Goal: Information Seeking & Learning: Learn about a topic

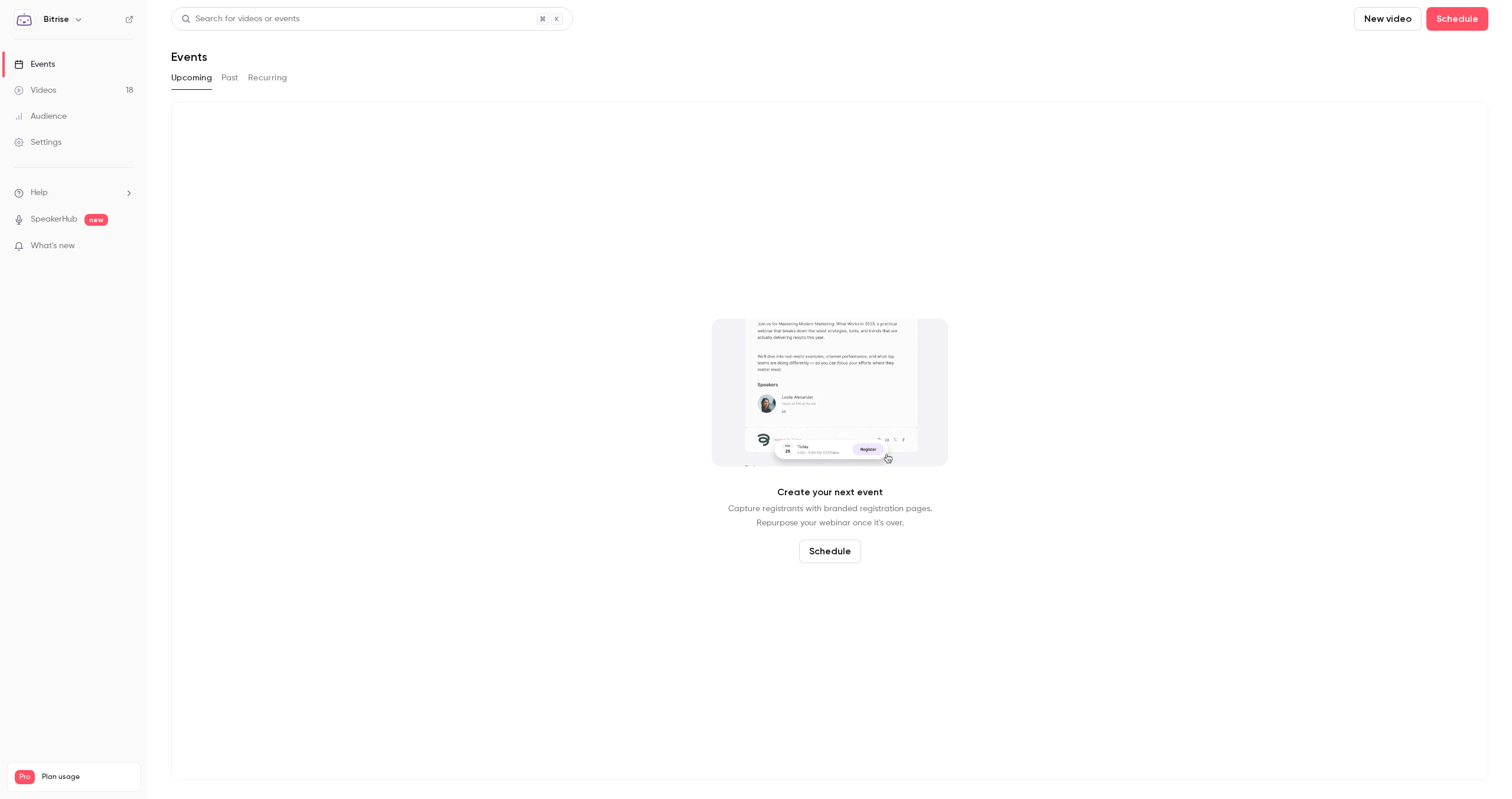
click at [227, 78] on button "Past" at bounding box center [230, 78] width 17 height 19
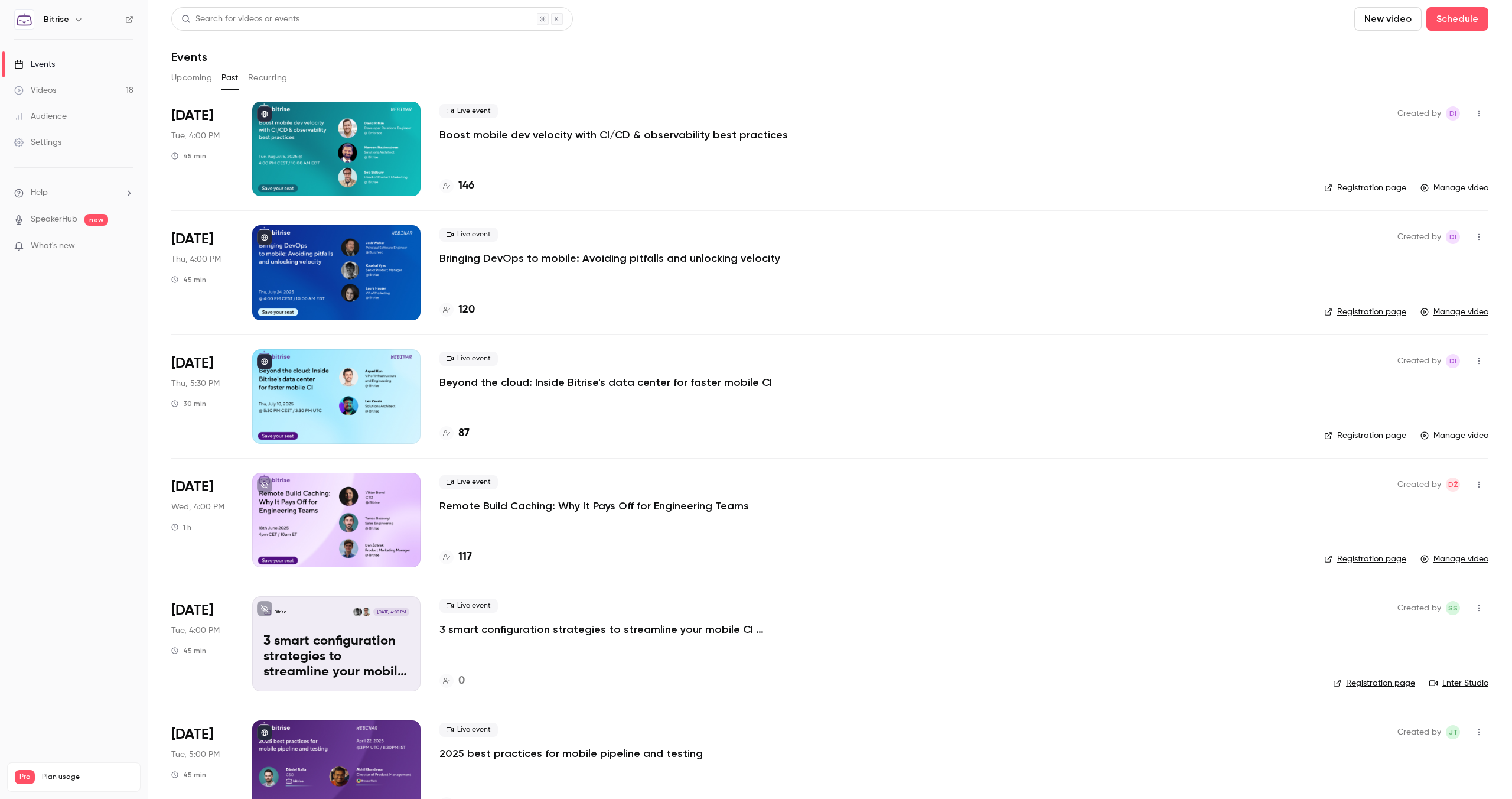
drag, startPoint x: 770, startPoint y: 380, endPoint x: 441, endPoint y: 381, distance: 329.0
click at [441, 381] on div "Live event Beyond the cloud: Inside Bitrise's data center for faster mobile CI" at bounding box center [873, 370] width 866 height 38
drag, startPoint x: 763, startPoint y: 381, endPoint x: 437, endPoint y: 386, distance: 326.0
click at [437, 386] on li "[DATE] Thu, 5:30 PM 30 min Live event Beyond the cloud: Inside Bitrise's data c…" at bounding box center [829, 396] width 1317 height 124
copy p "Beyond the cloud: Inside Bitrise's data center for faster mobile CI"
